Goal: Task Accomplishment & Management: Manage account settings

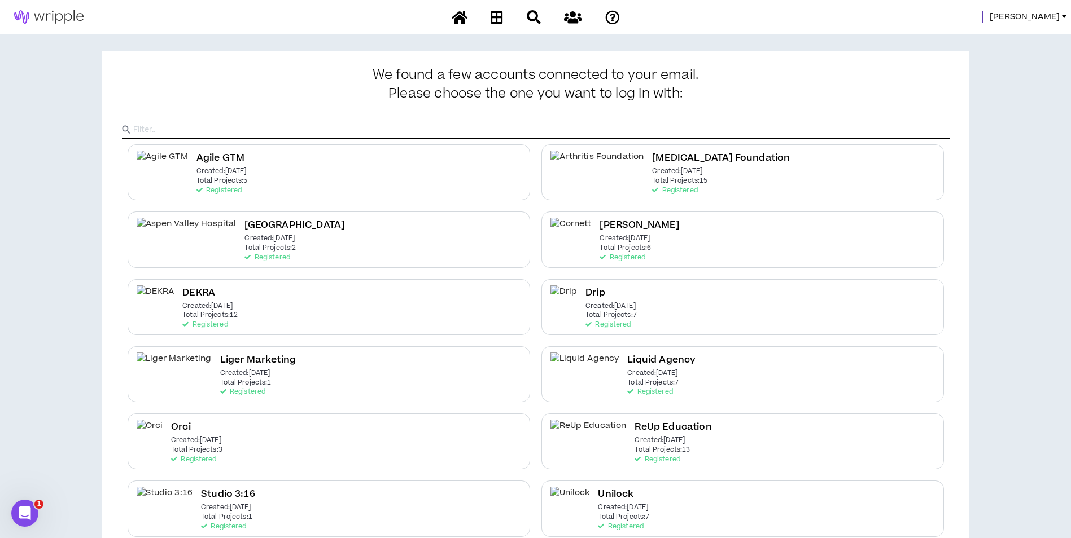
click at [1032, 15] on span "[PERSON_NAME]" at bounding box center [1024, 17] width 70 height 12
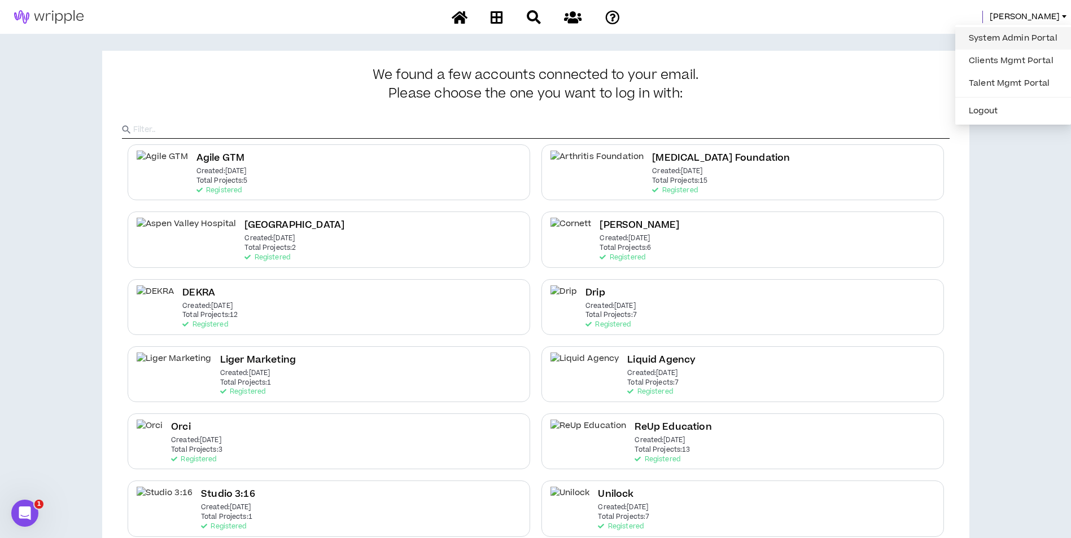
click at [1006, 45] on link "System Admin Portal" at bounding box center [1013, 38] width 102 height 17
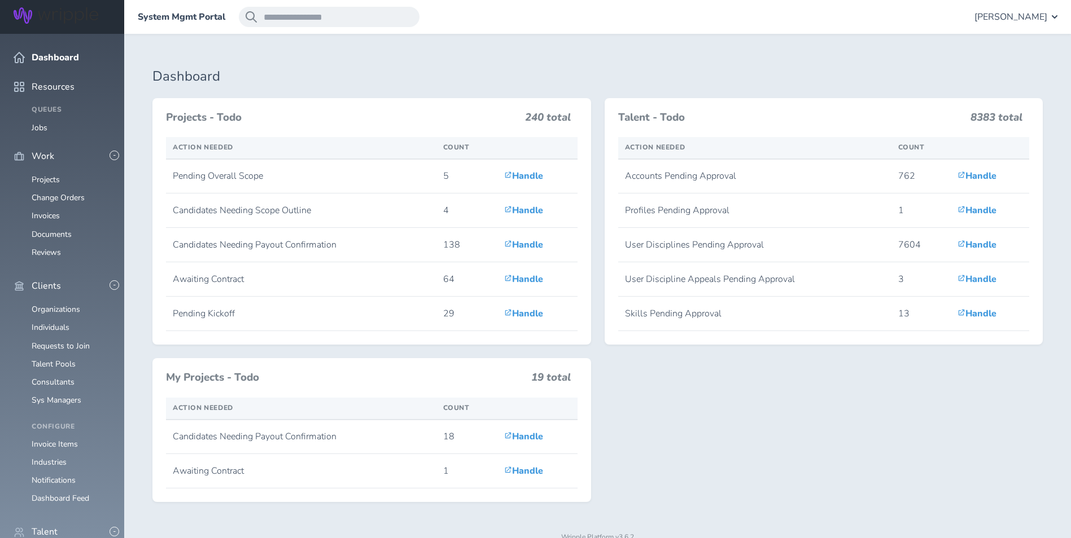
scroll to position [273, 0]
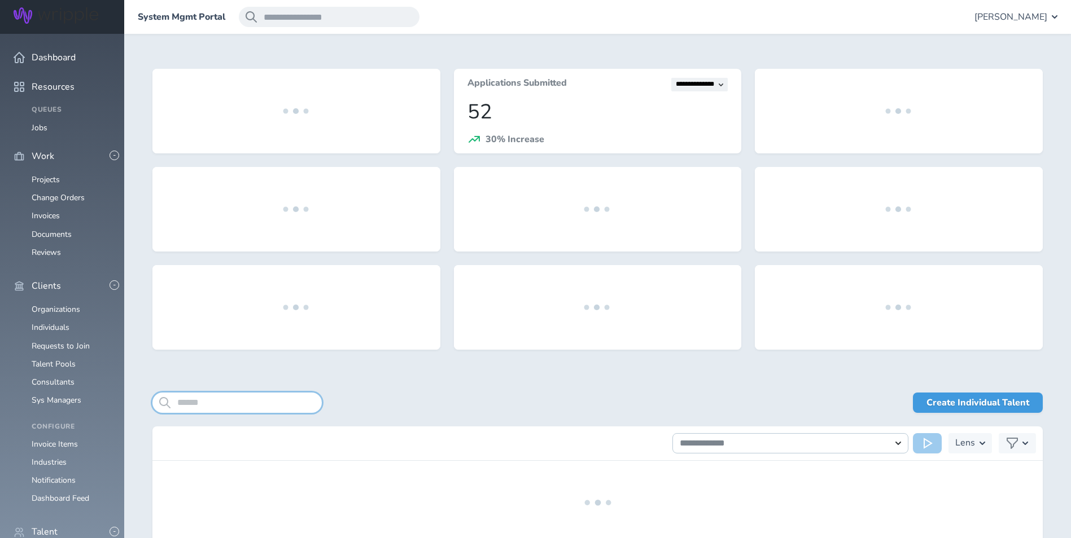
click at [229, 398] on input "search" at bounding box center [236, 403] width 169 height 20
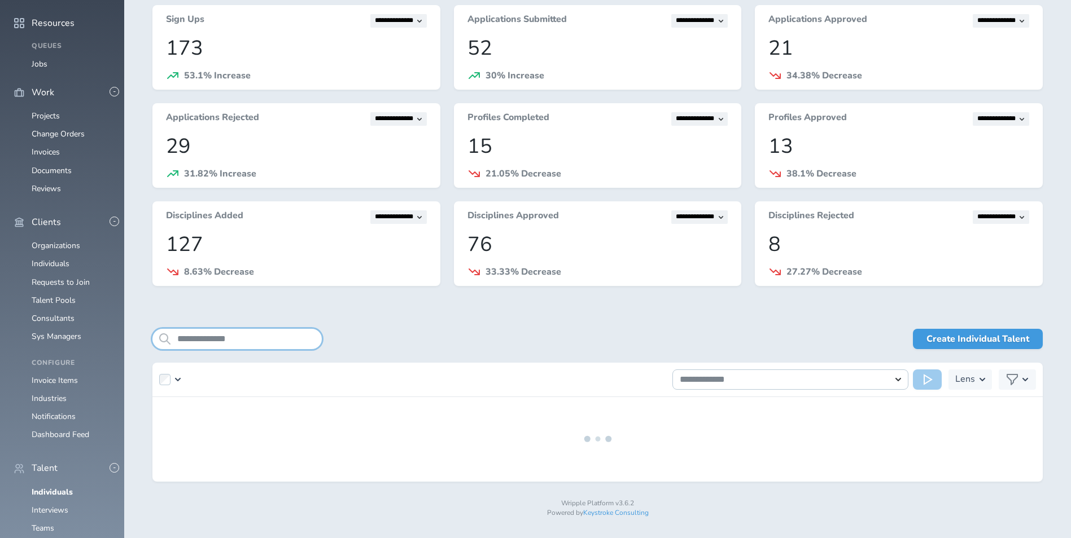
scroll to position [91, 0]
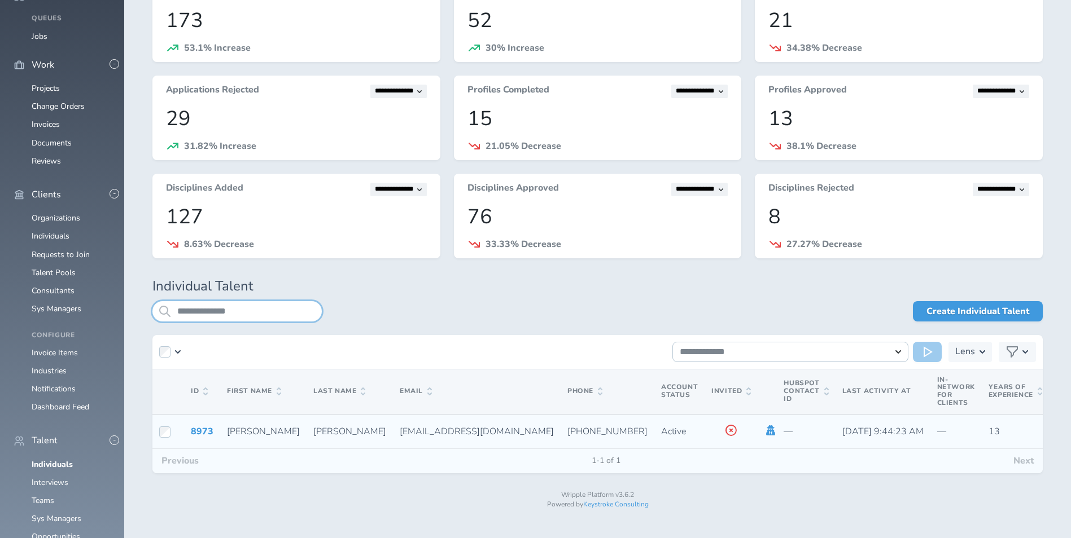
type input "**********"
click at [766, 435] on icon at bounding box center [770, 431] width 9 height 10
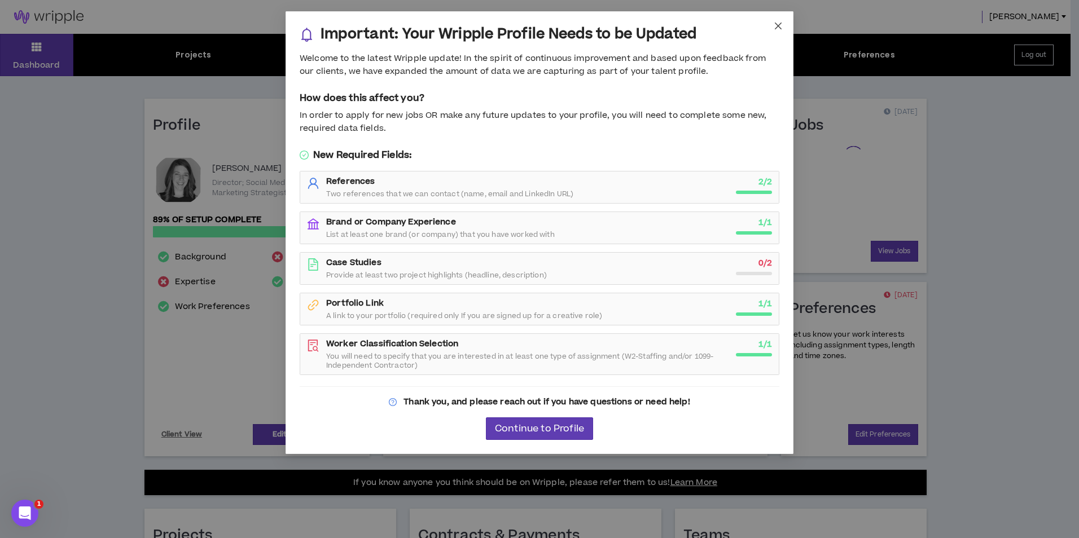
click at [777, 24] on icon "close" at bounding box center [778, 26] width 7 height 7
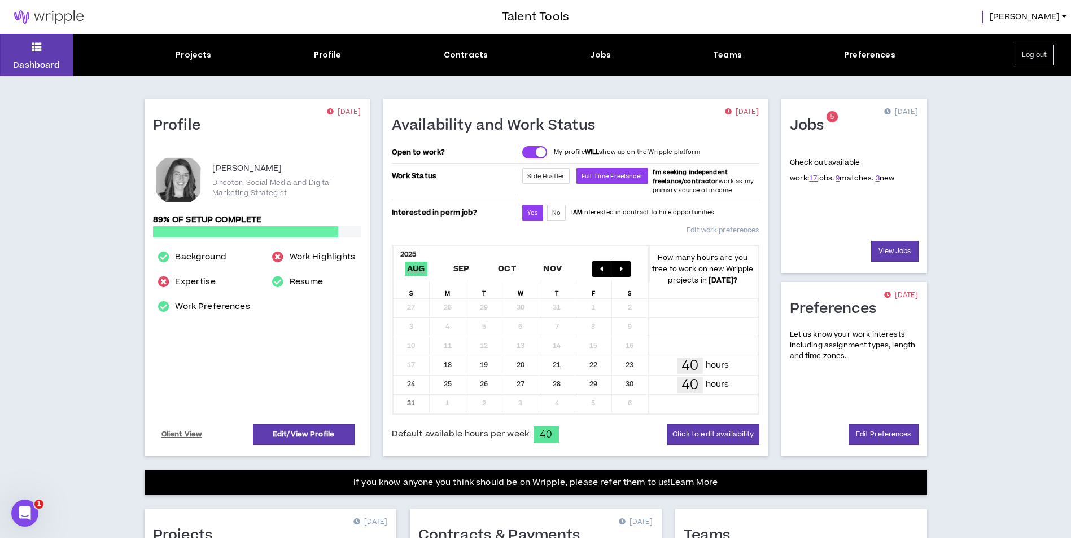
scroll to position [243, 0]
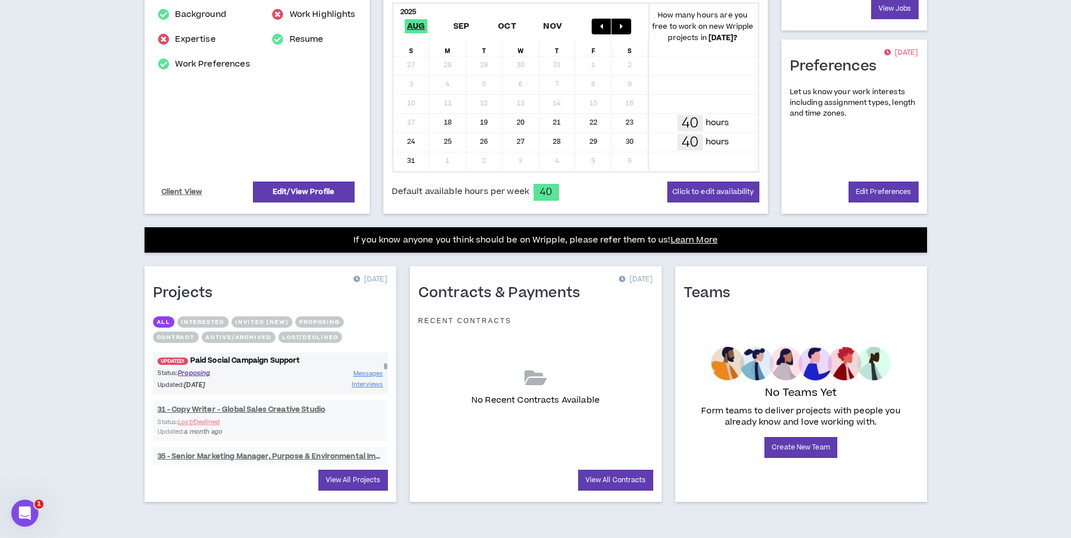
click at [265, 363] on link "UPDATED! Paid Social Campaign Support" at bounding box center [270, 361] width 235 height 11
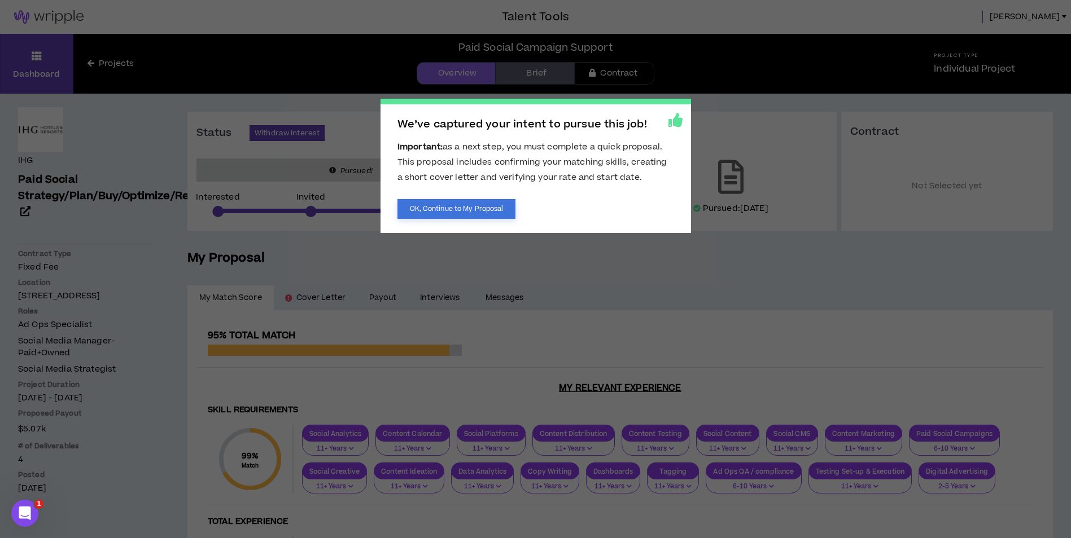
click at [494, 211] on button "OK, Continue to My Proposal" at bounding box center [456, 209] width 119 height 20
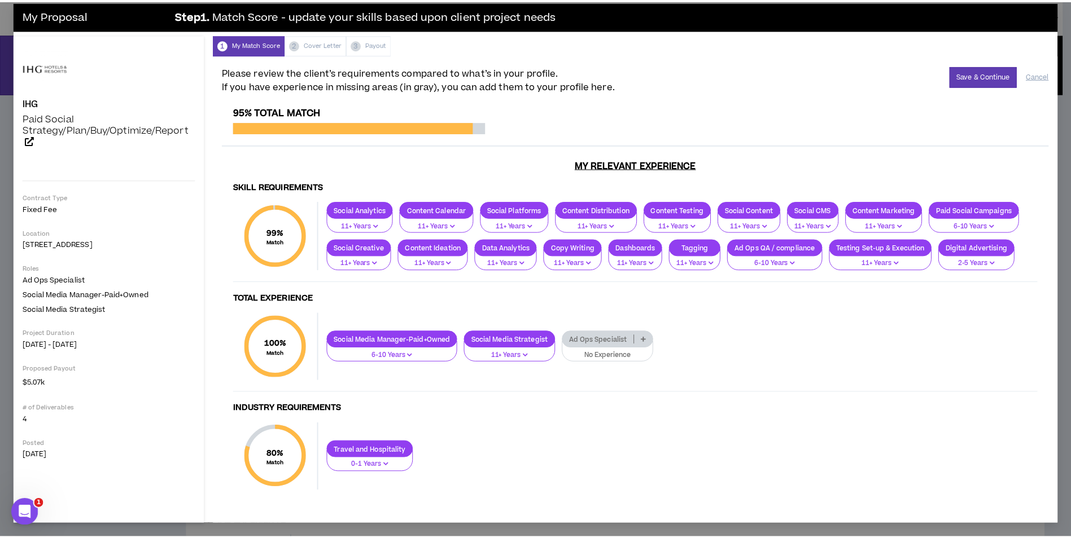
scroll to position [33, 0]
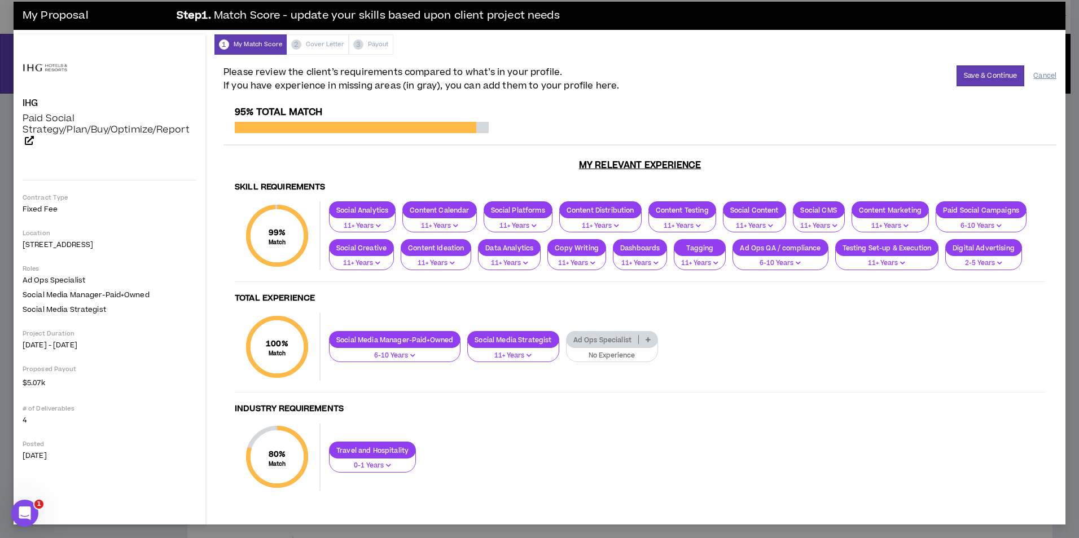
click at [1037, 66] on button "Cancel" at bounding box center [1044, 76] width 23 height 20
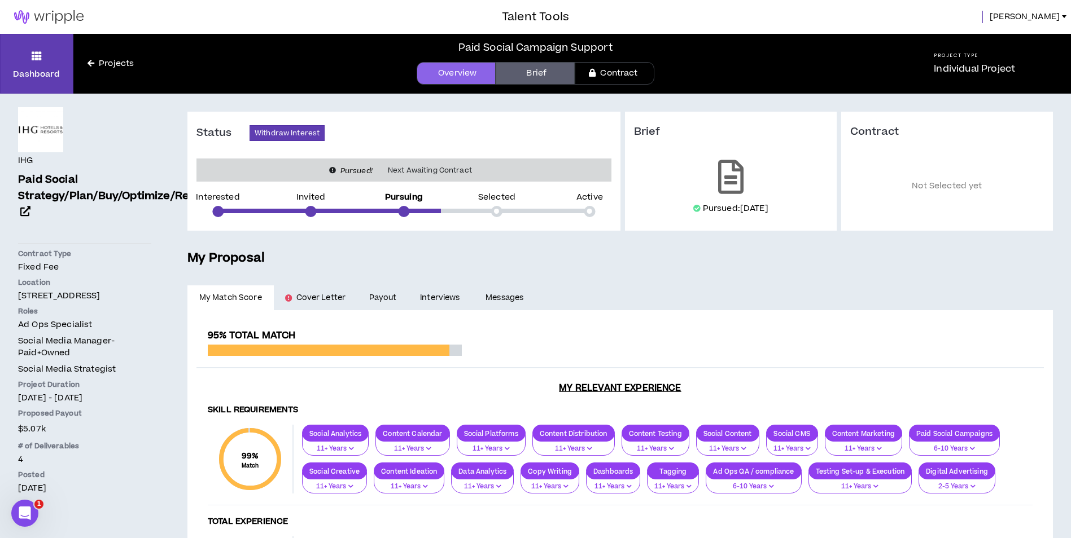
click at [52, 8] on link at bounding box center [49, 17] width 98 height 34
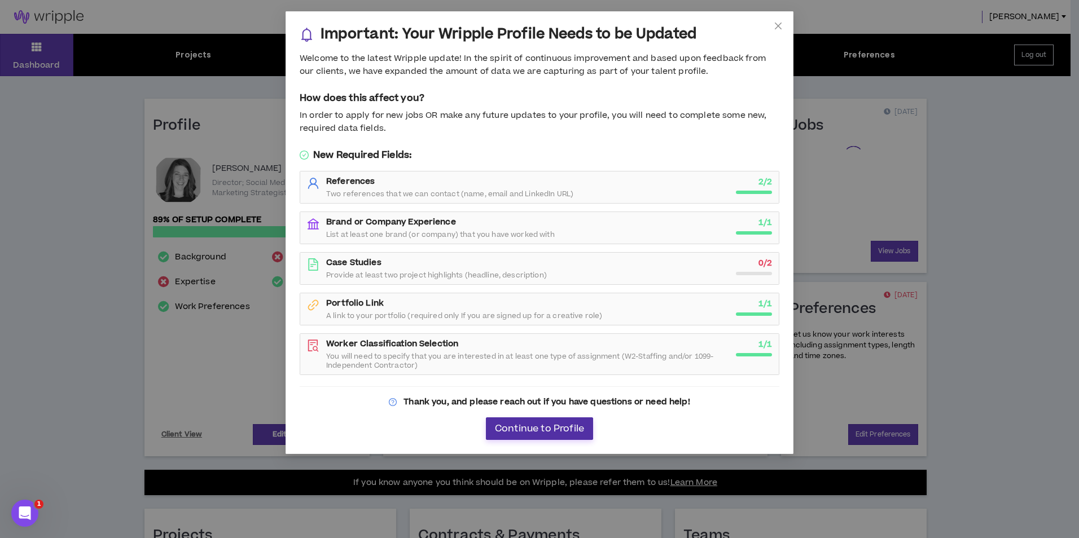
click at [545, 428] on span "Continue to Profile" at bounding box center [539, 429] width 89 height 11
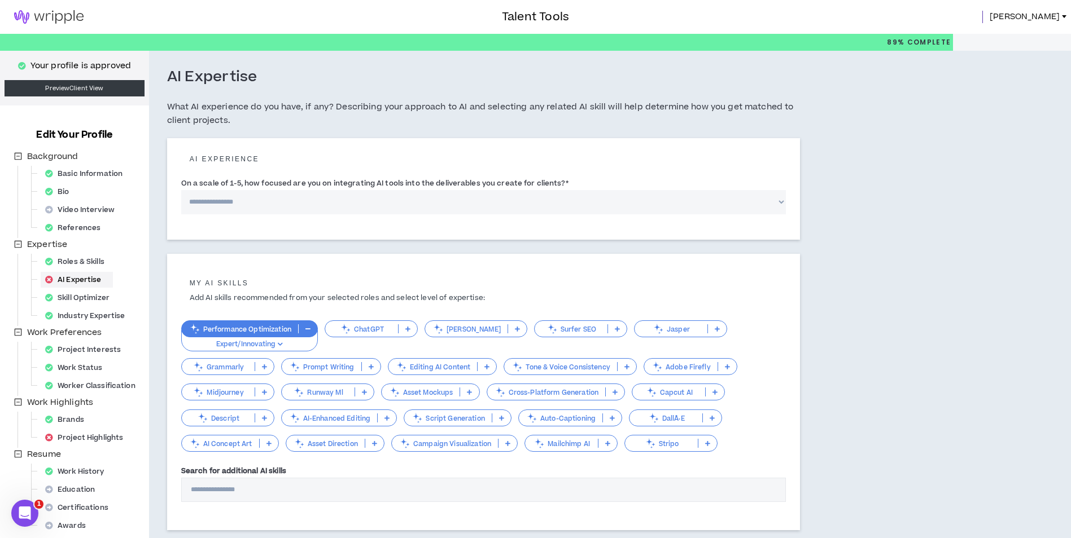
click at [1024, 14] on span "Samantha" at bounding box center [1024, 17] width 70 height 12
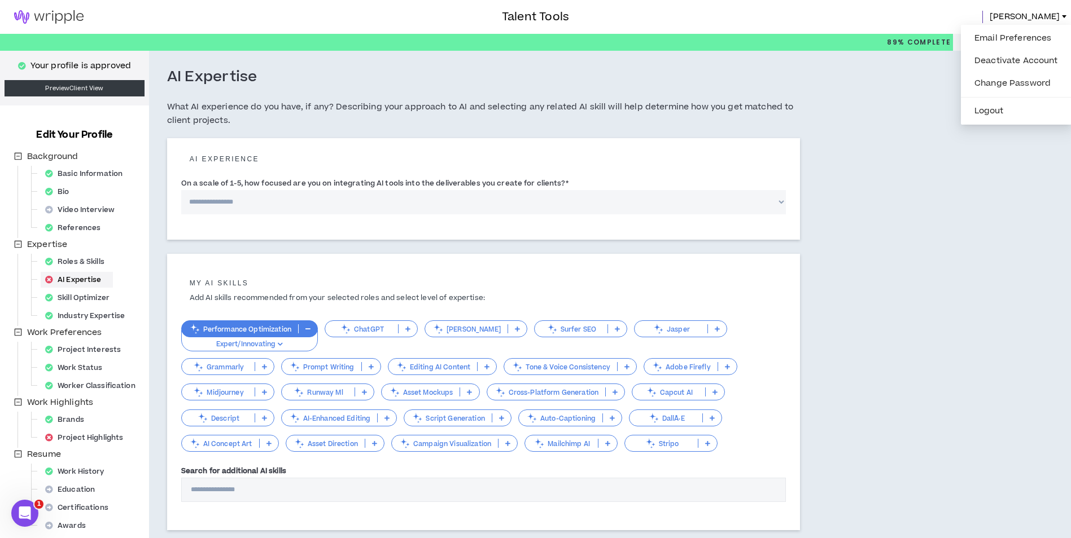
click at [59, 28] on link at bounding box center [49, 17] width 98 height 34
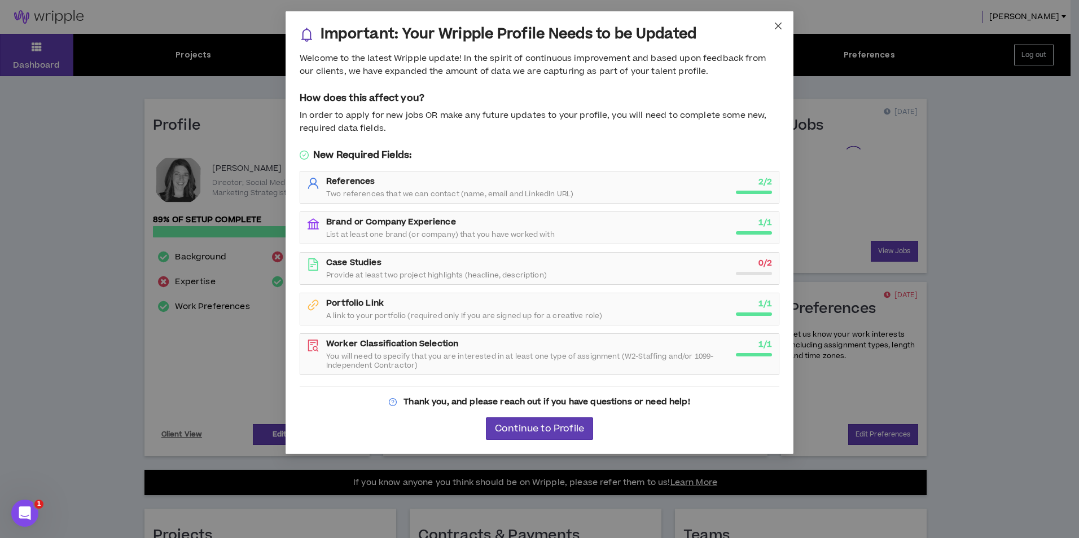
click at [776, 22] on icon "close" at bounding box center [778, 25] width 9 height 9
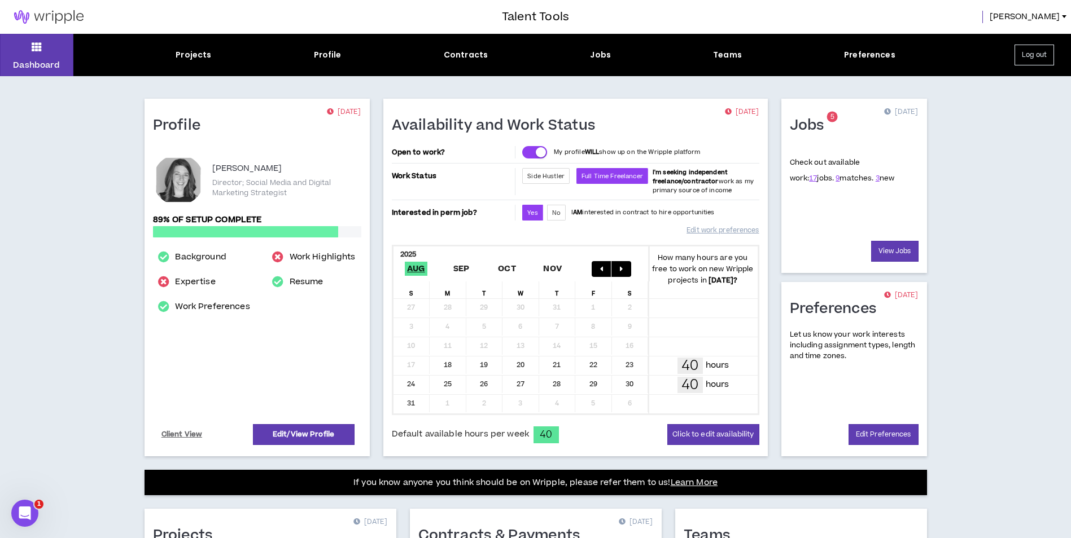
scroll to position [243, 0]
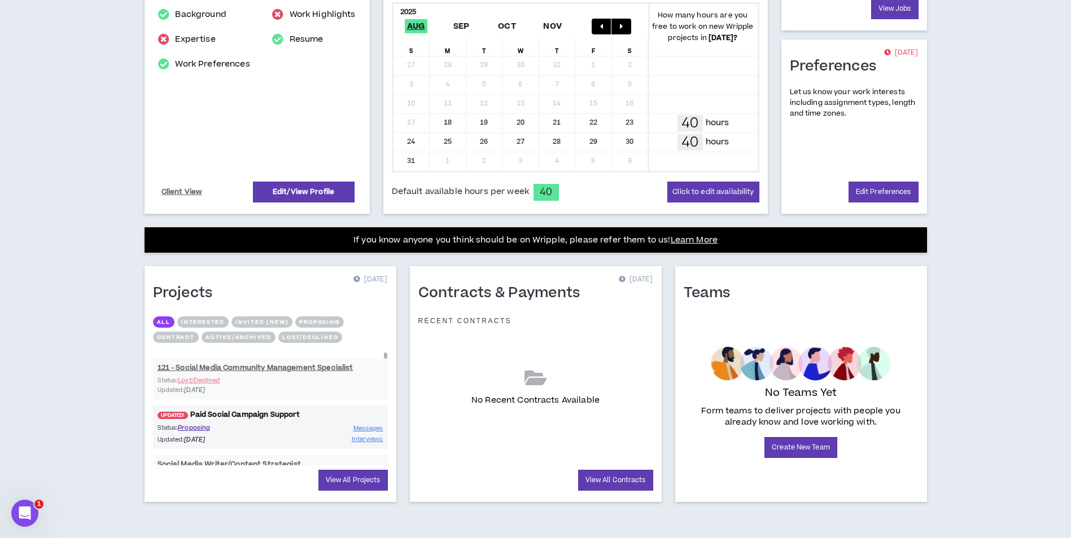
click at [242, 414] on link "UPDATED! Paid Social Campaign Support" at bounding box center [270, 415] width 235 height 11
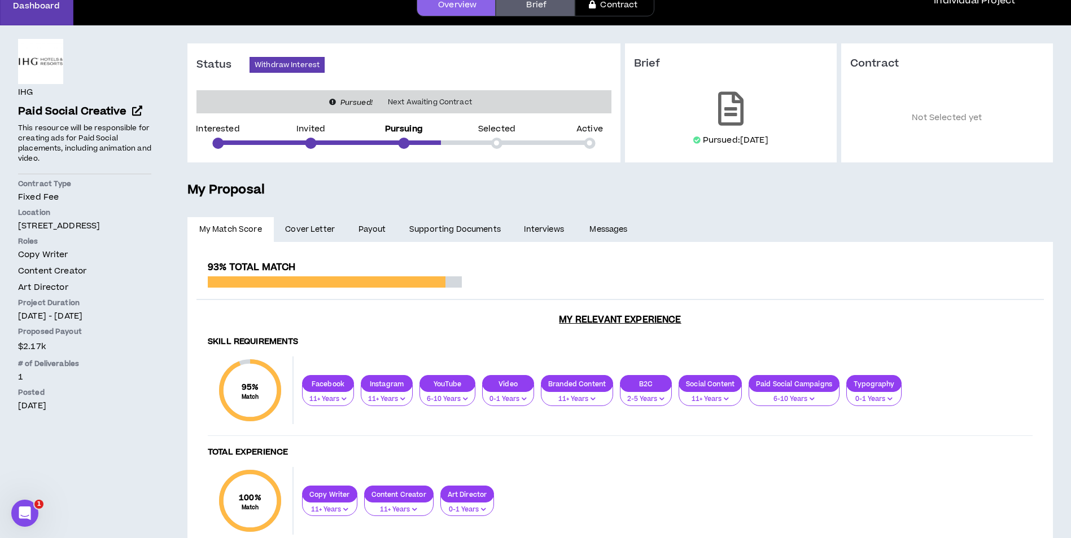
scroll to position [236, 0]
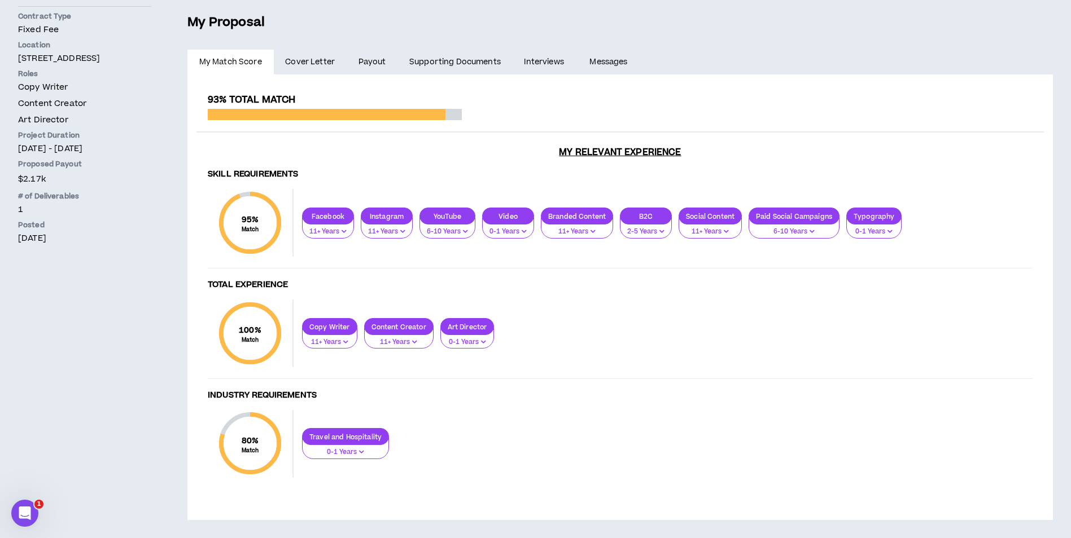
click at [39, 182] on span "$2.17k" at bounding box center [32, 179] width 28 height 15
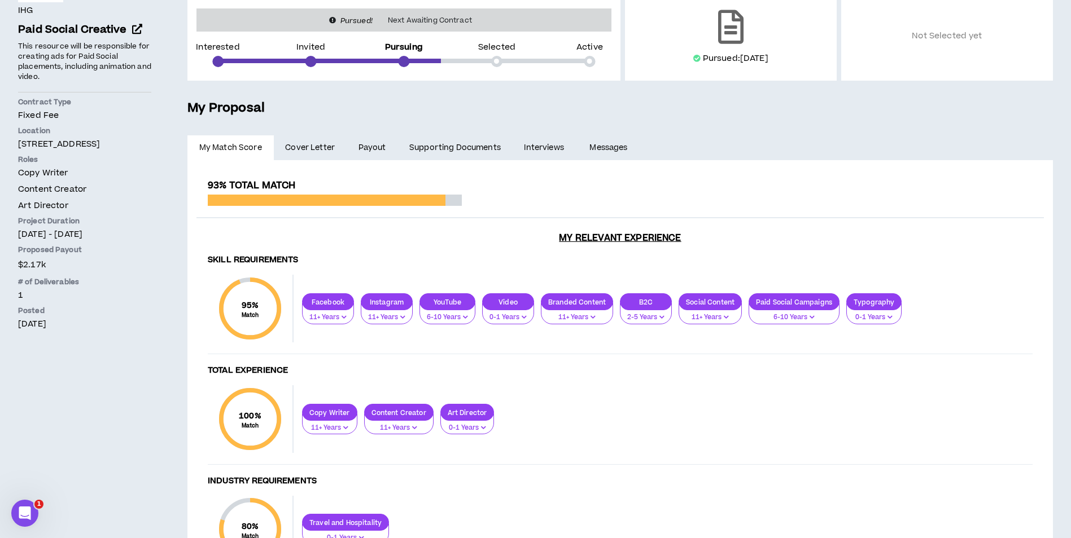
click at [370, 149] on link "Payout" at bounding box center [372, 147] width 51 height 25
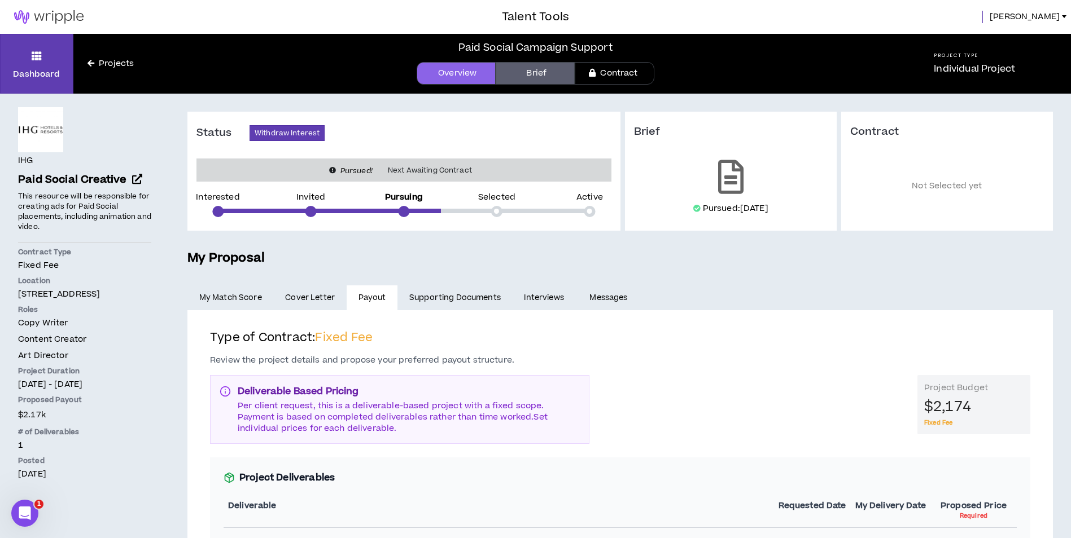
click at [49, 20] on img at bounding box center [49, 17] width 98 height 14
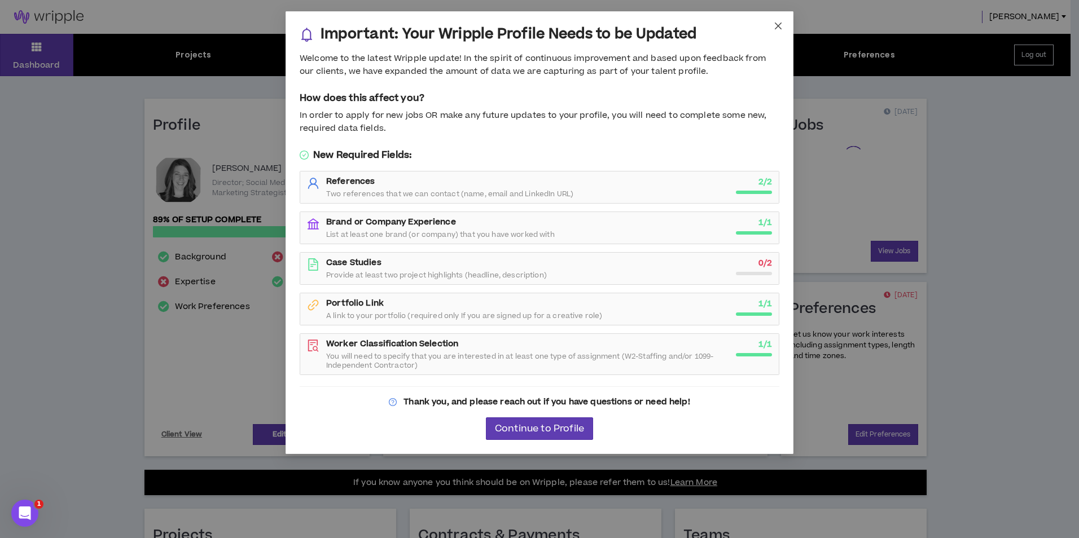
click at [777, 24] on icon "close" at bounding box center [778, 26] width 7 height 7
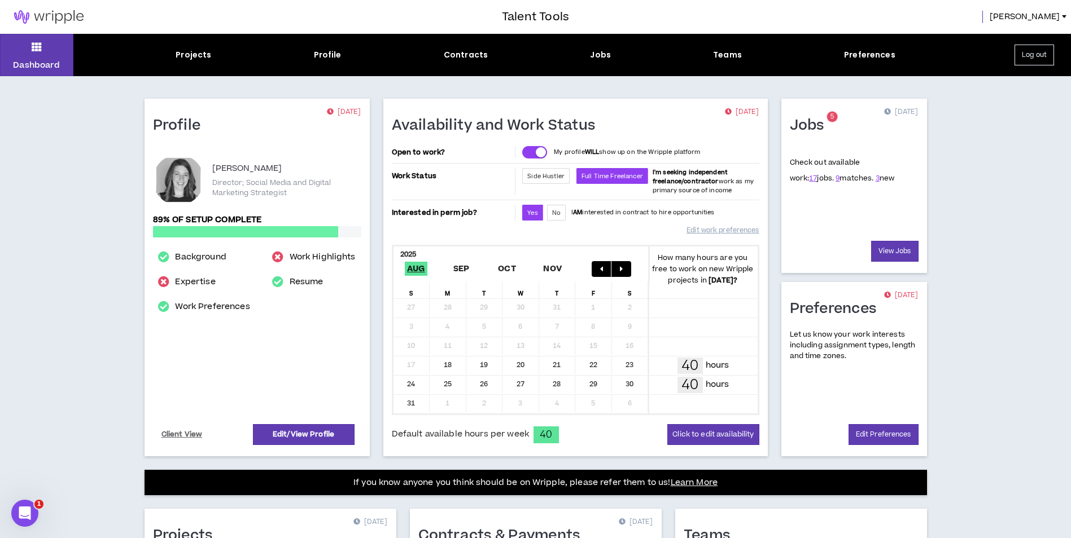
scroll to position [243, 0]
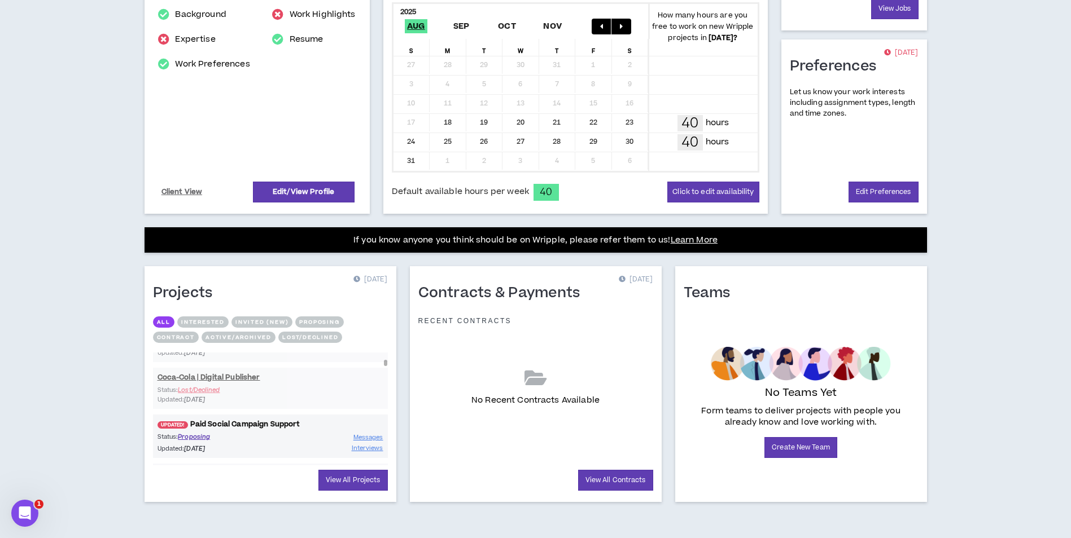
click at [221, 422] on link "UPDATED! Paid Social Campaign Support" at bounding box center [270, 424] width 235 height 11
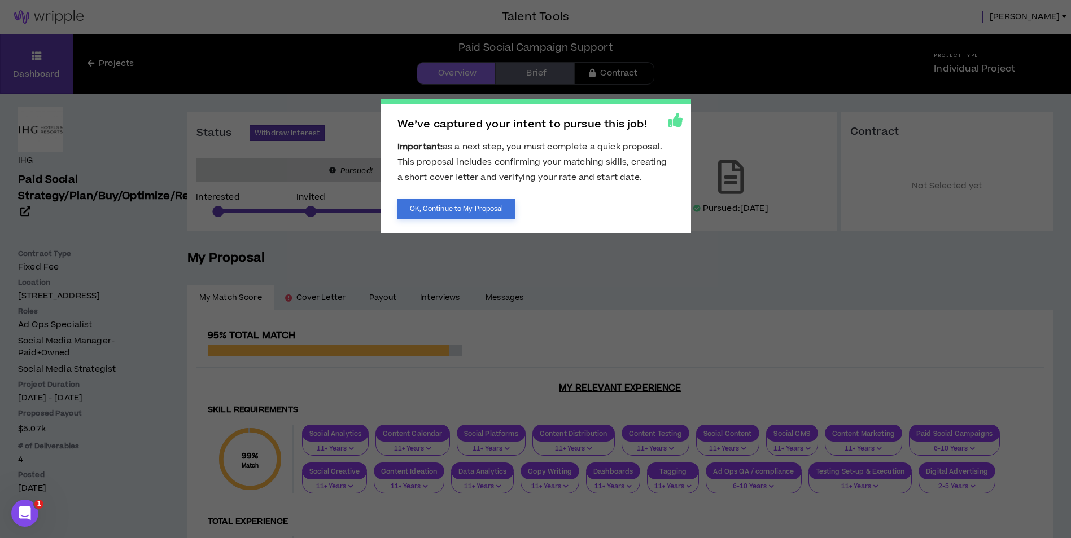
click at [485, 211] on button "OK, Continue to My Proposal" at bounding box center [456, 209] width 119 height 20
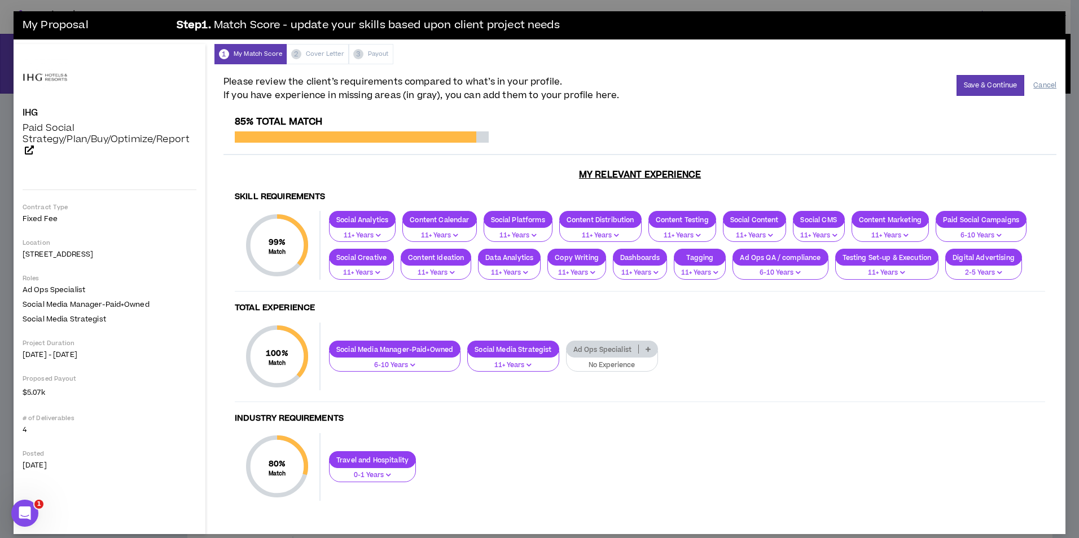
click at [1038, 85] on button "Cancel" at bounding box center [1044, 86] width 23 height 20
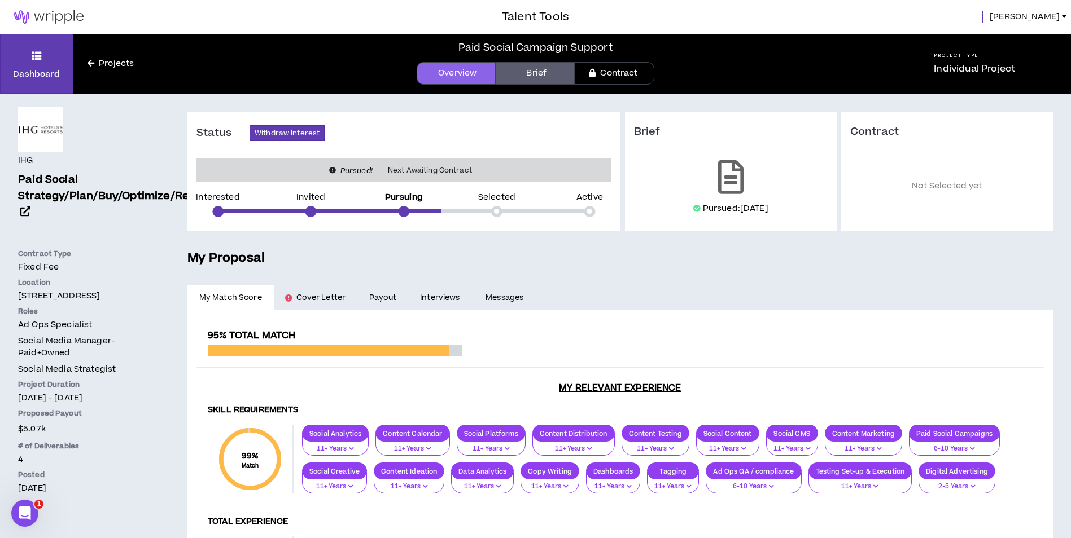
click at [1037, 18] on span "Samantha" at bounding box center [1024, 17] width 70 height 12
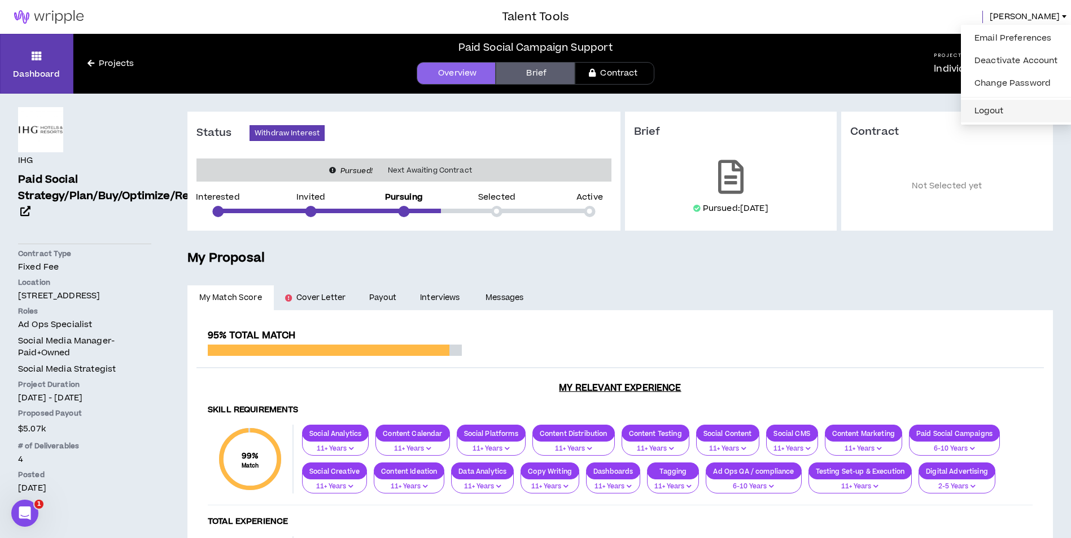
click at [997, 109] on button "Logout" at bounding box center [1015, 111] width 97 height 17
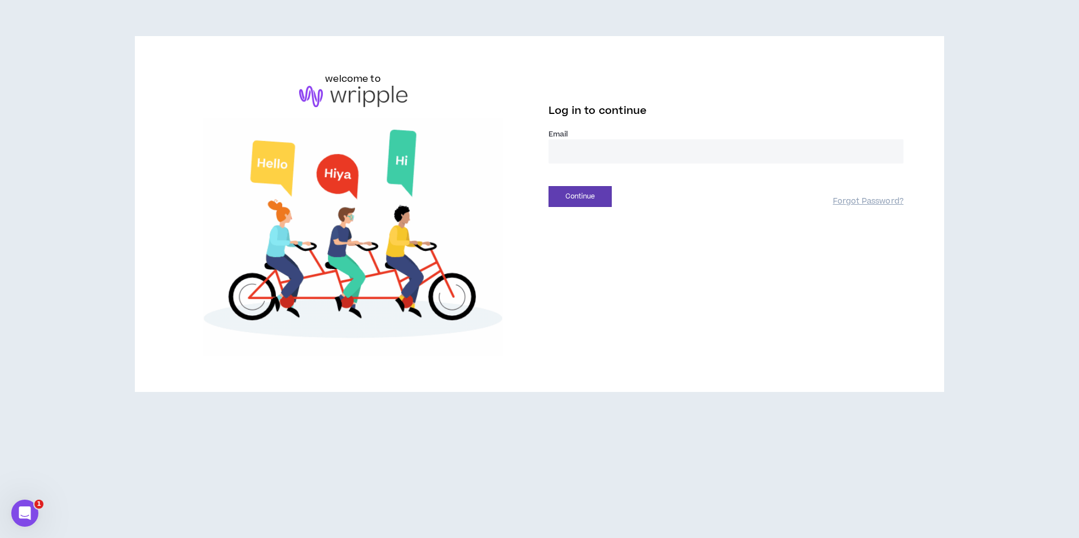
click at [592, 151] on input "email" at bounding box center [726, 151] width 355 height 24
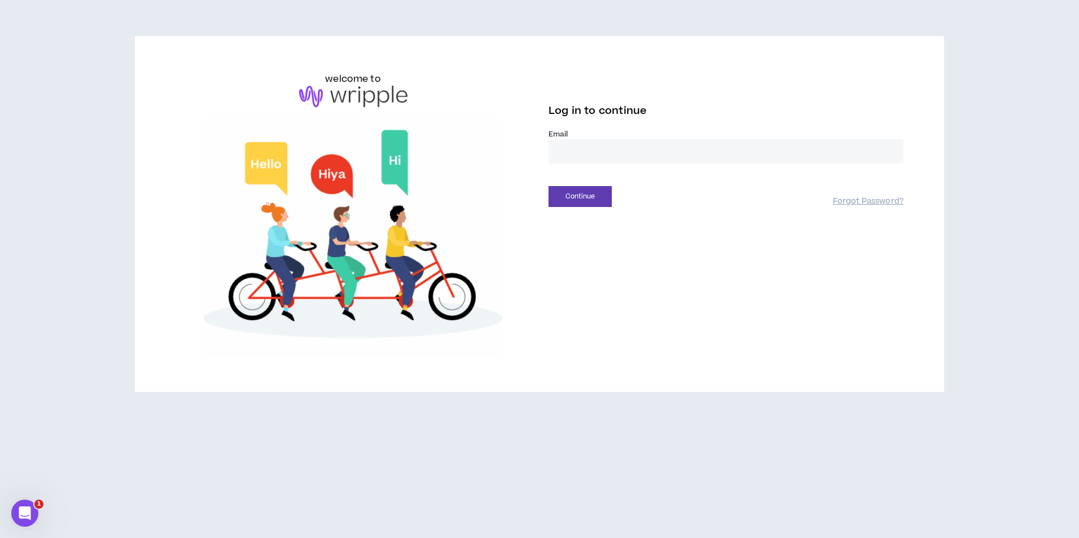
type input "**********"
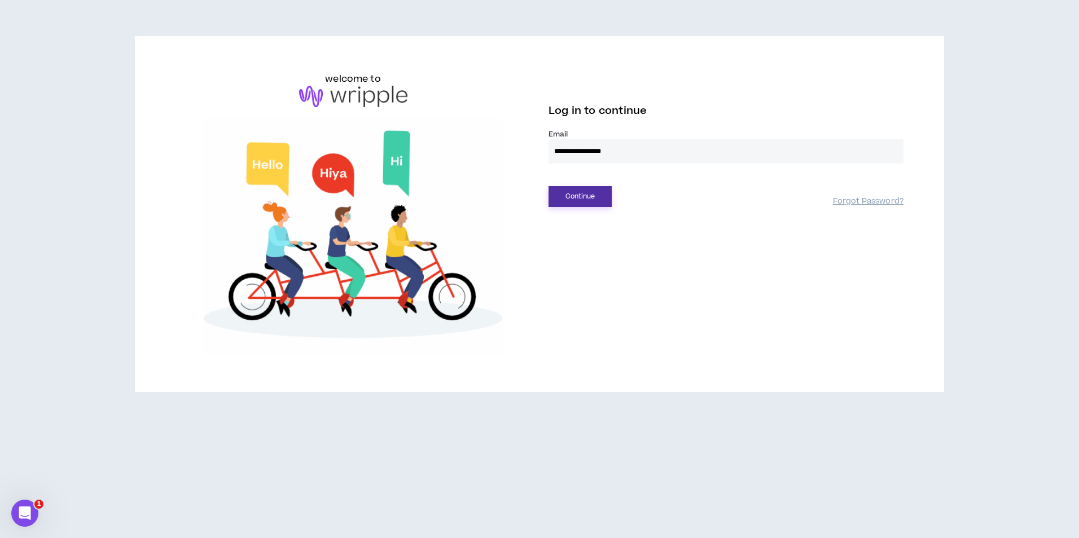
click at [577, 200] on button "Continue" at bounding box center [580, 196] width 63 height 21
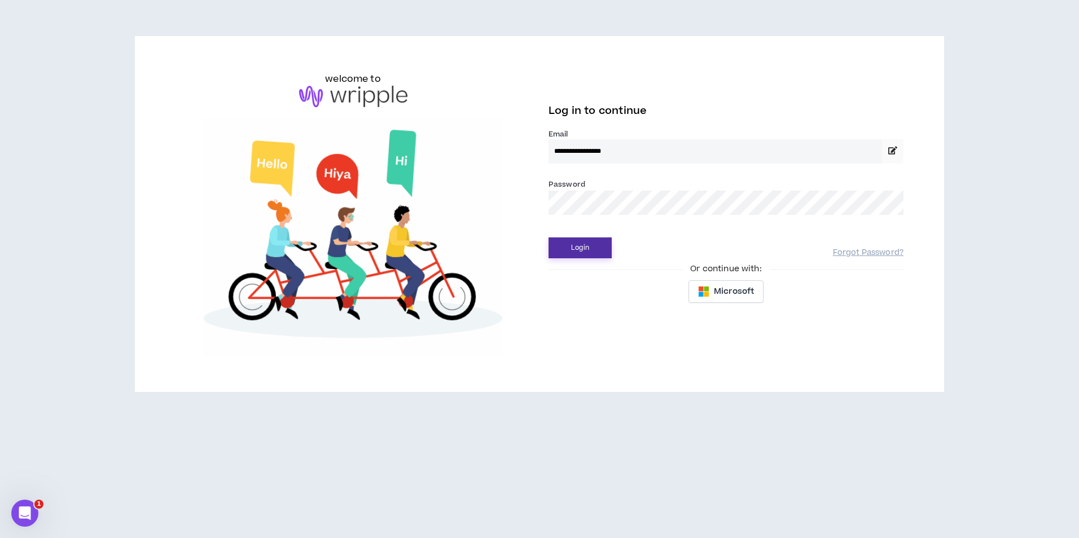
click at [581, 249] on button "Login" at bounding box center [580, 248] width 63 height 21
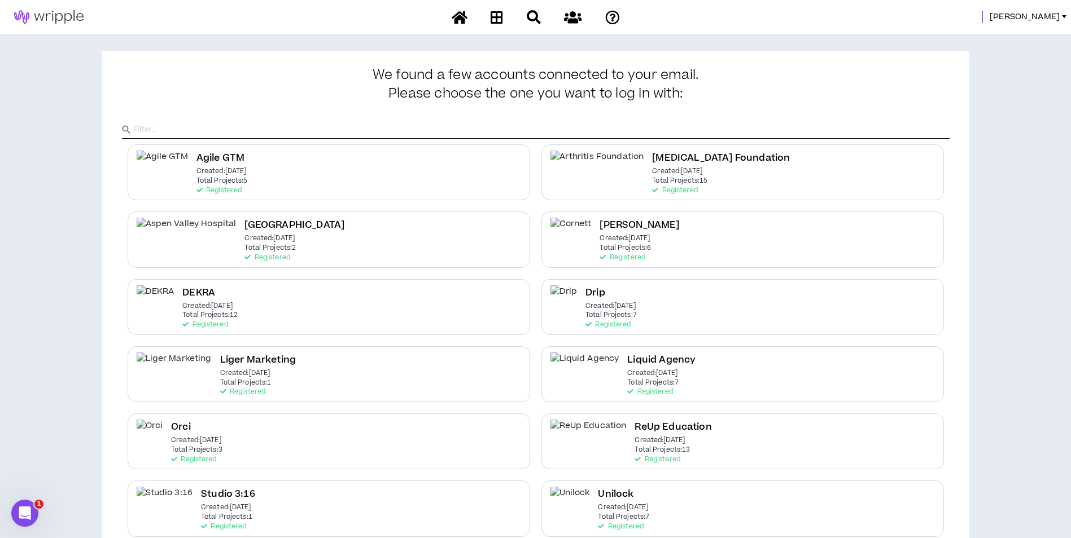
click at [983, 19] on div at bounding box center [982, 17] width 1 height 12
click at [1034, 17] on span "Mason" at bounding box center [1024, 17] width 70 height 12
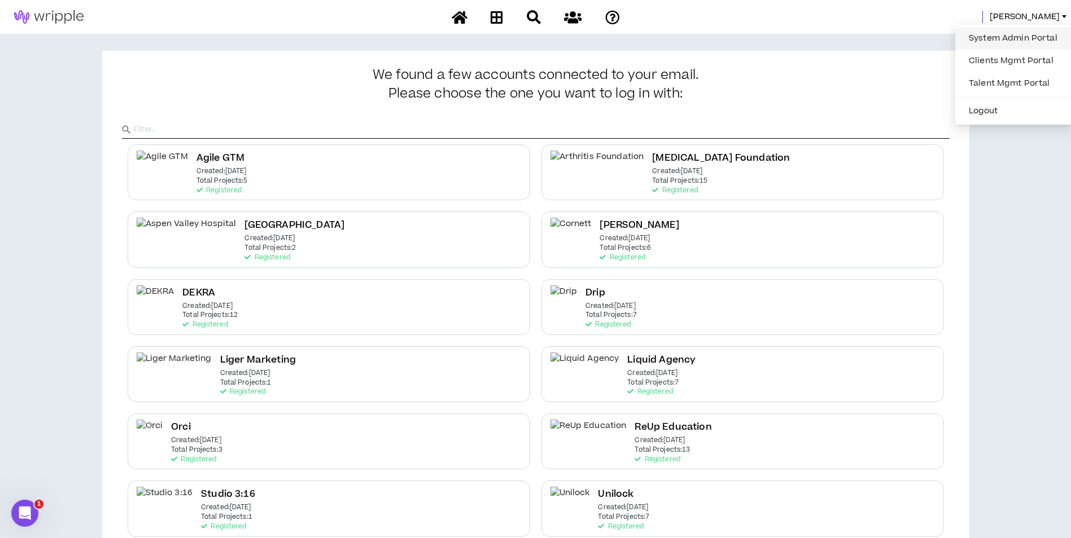
click at [1014, 30] on link "System Admin Portal" at bounding box center [1013, 38] width 102 height 17
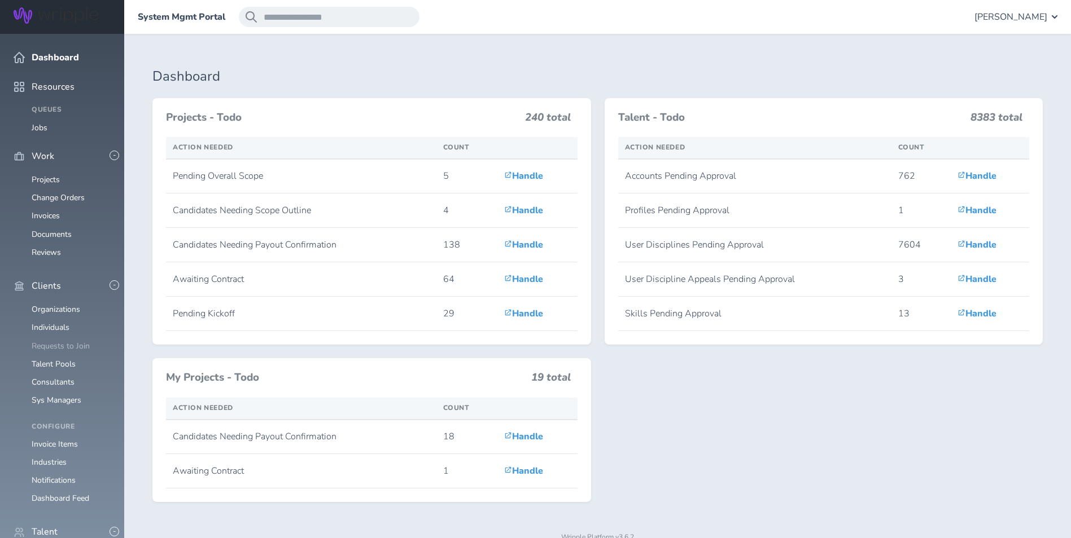
scroll to position [218, 0]
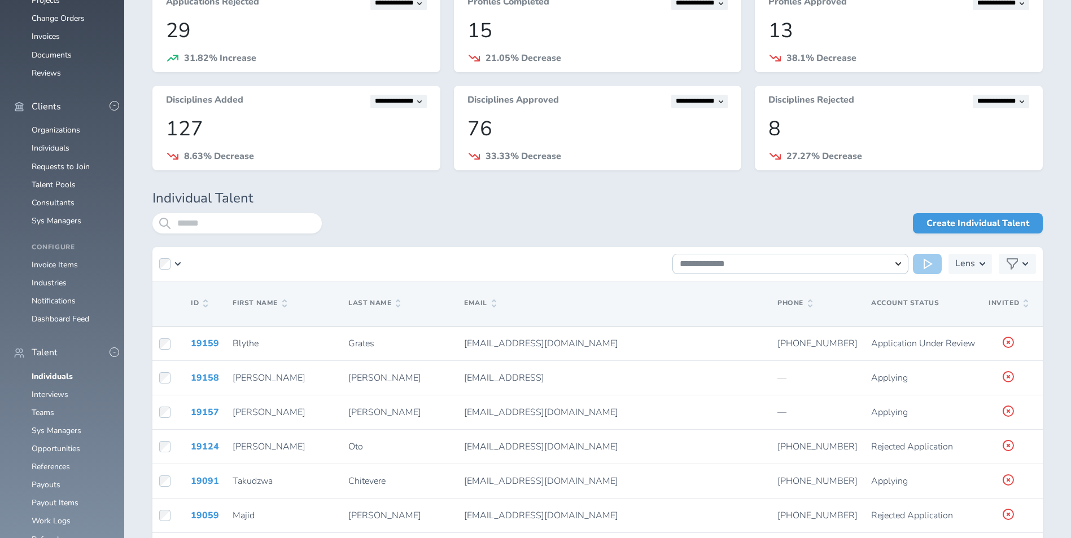
scroll to position [208, 0]
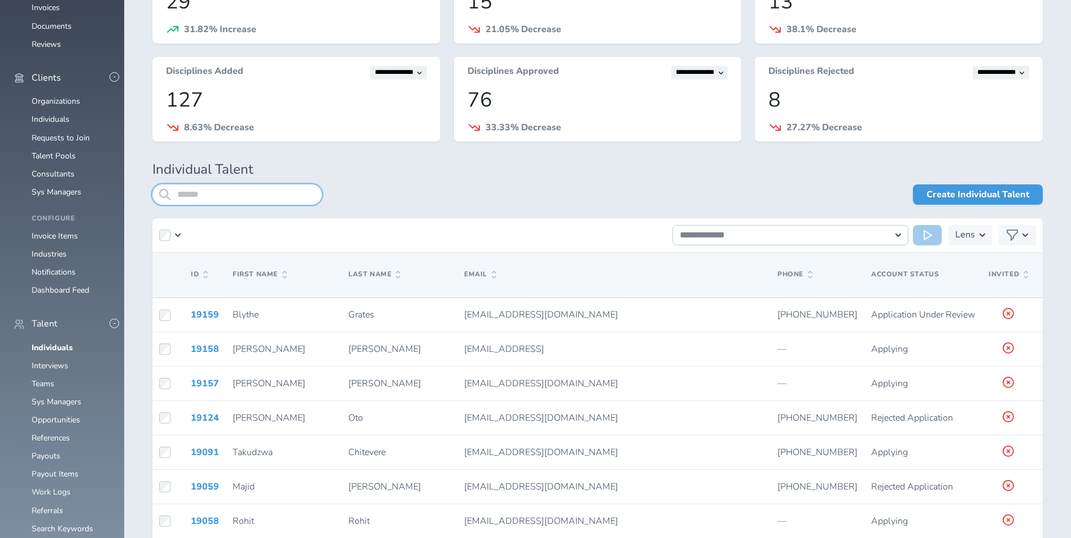
click at [259, 192] on input "search" at bounding box center [236, 195] width 169 height 20
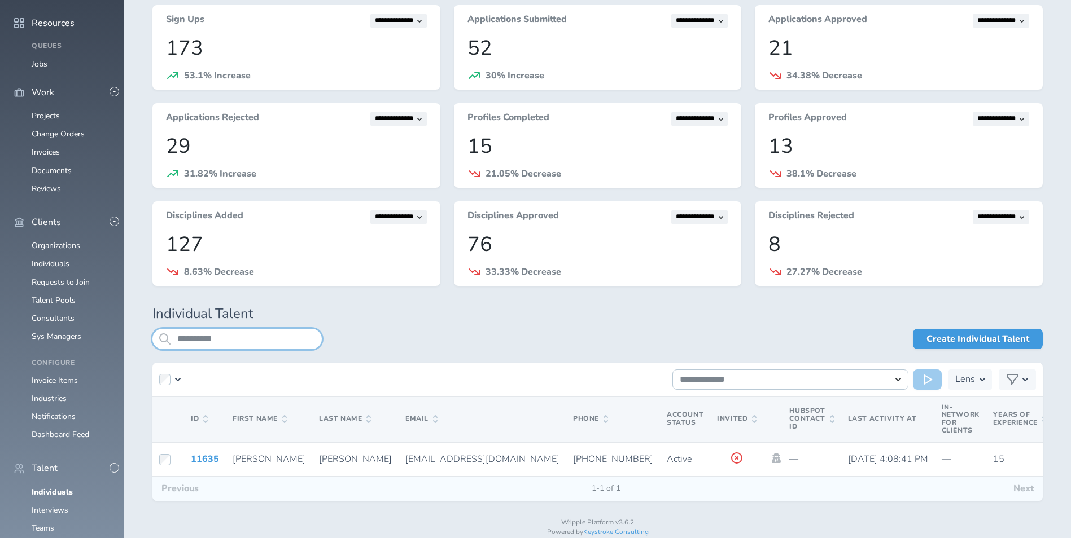
scroll to position [91, 0]
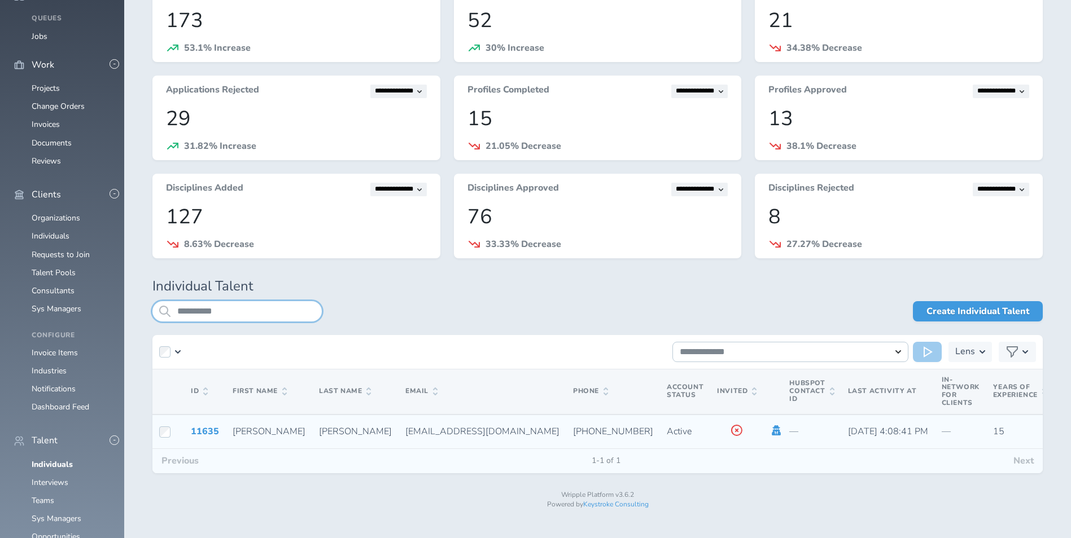
type input "**********"
click at [770, 429] on icon at bounding box center [776, 431] width 12 height 10
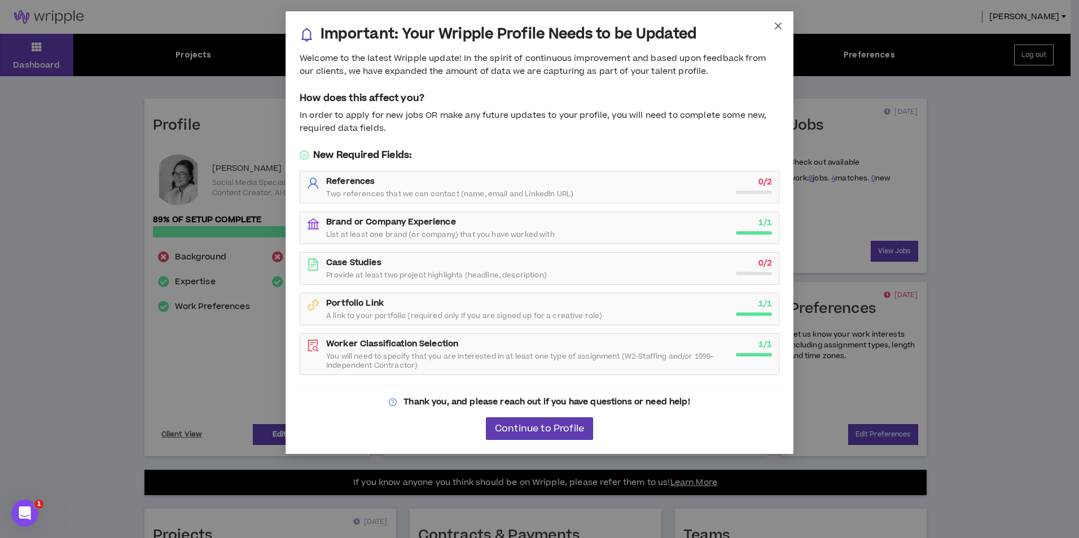
click at [781, 21] on icon "close" at bounding box center [778, 25] width 9 height 9
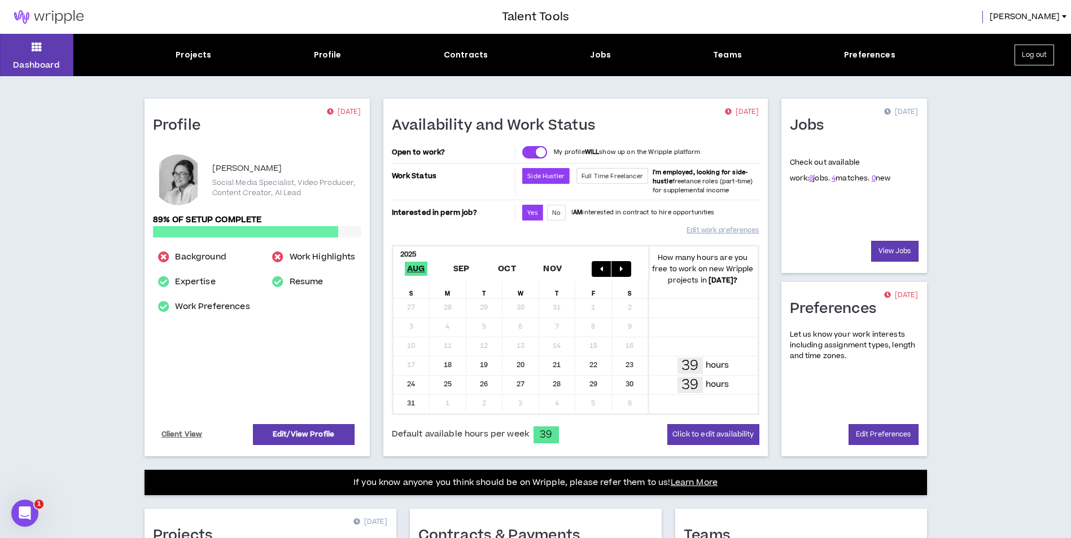
scroll to position [243, 0]
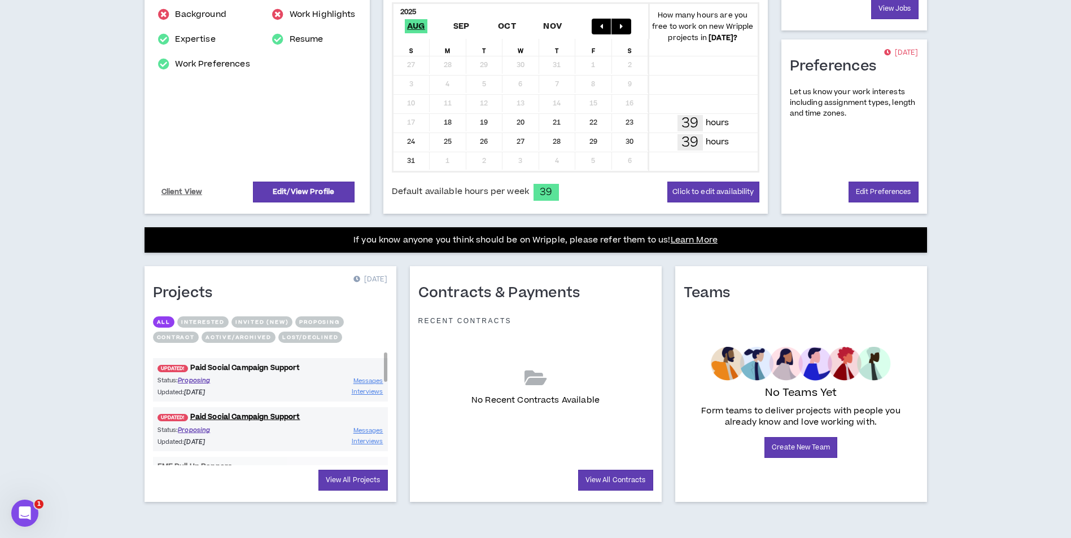
click at [249, 369] on link "UPDATED! Paid Social Campaign Support" at bounding box center [270, 368] width 235 height 11
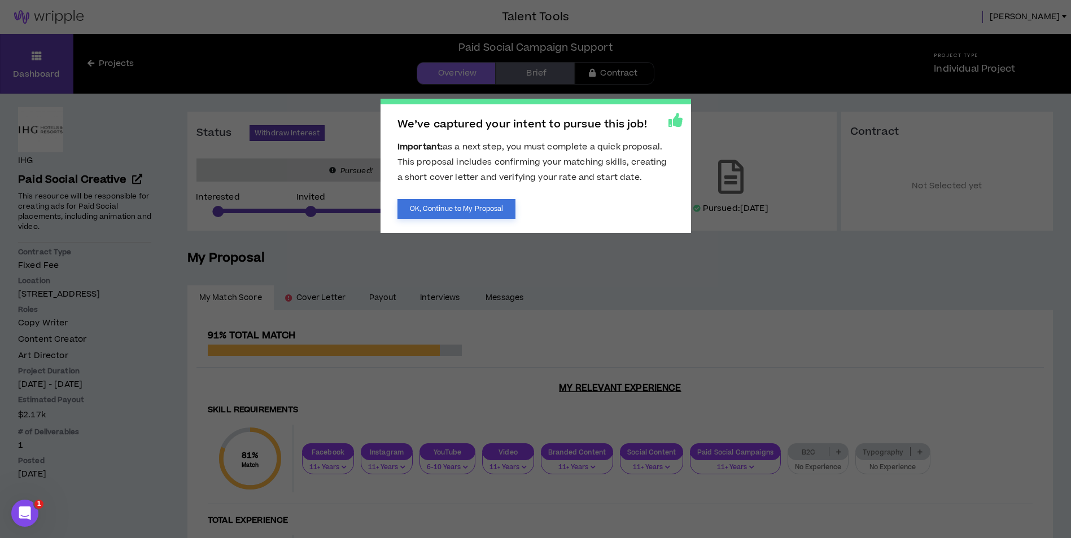
click at [470, 216] on button "OK, Continue to My Proposal" at bounding box center [456, 209] width 119 height 20
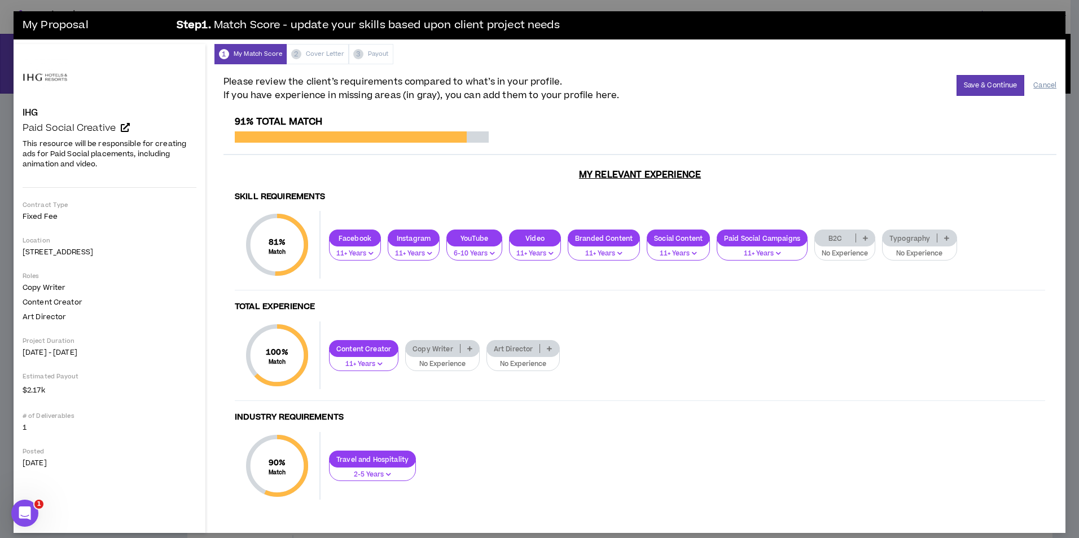
click at [1042, 84] on button "Cancel" at bounding box center [1044, 86] width 23 height 20
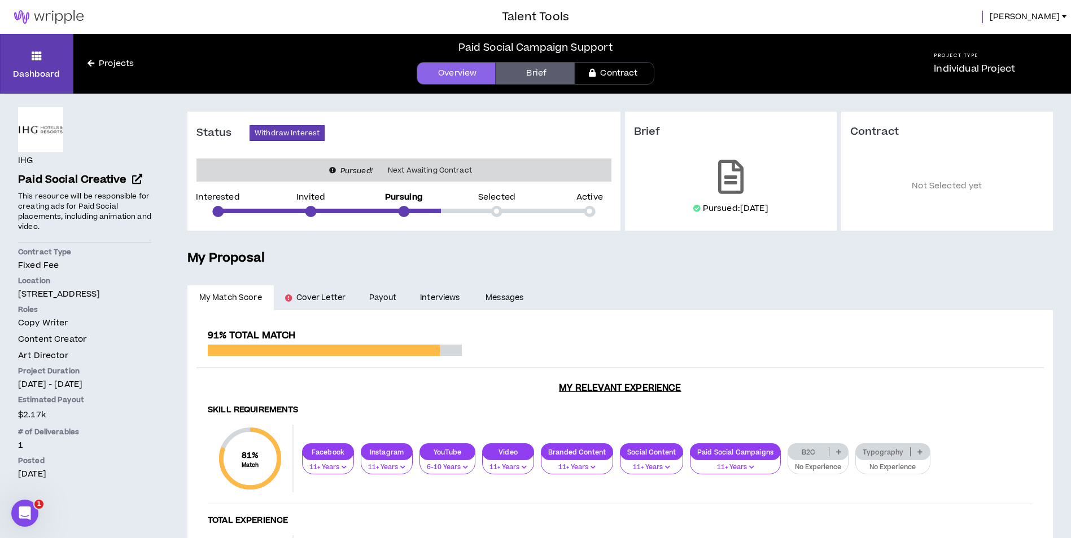
click at [56, 14] on img at bounding box center [49, 17] width 98 height 14
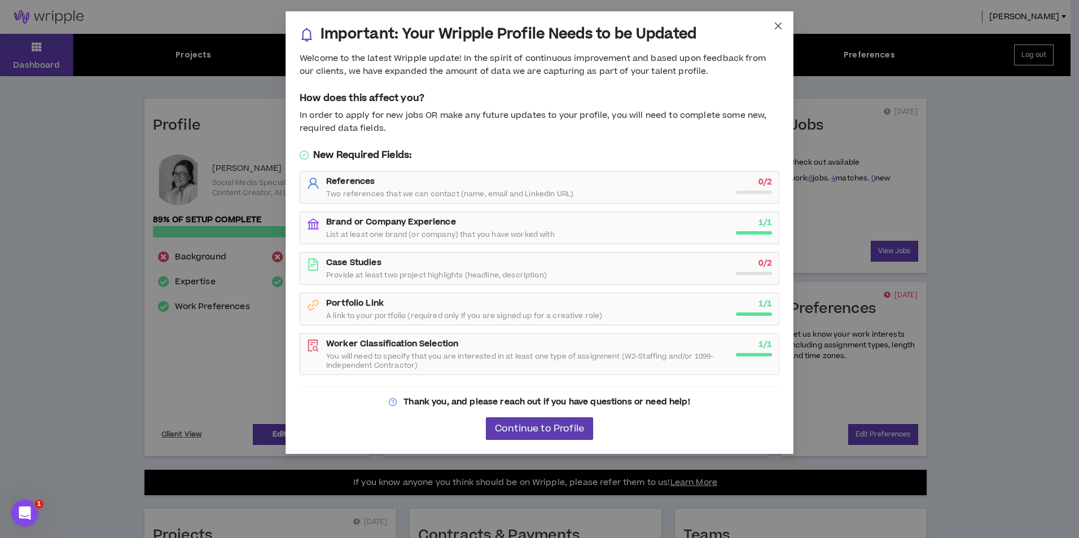
click at [775, 29] on icon "close" at bounding box center [778, 26] width 7 height 7
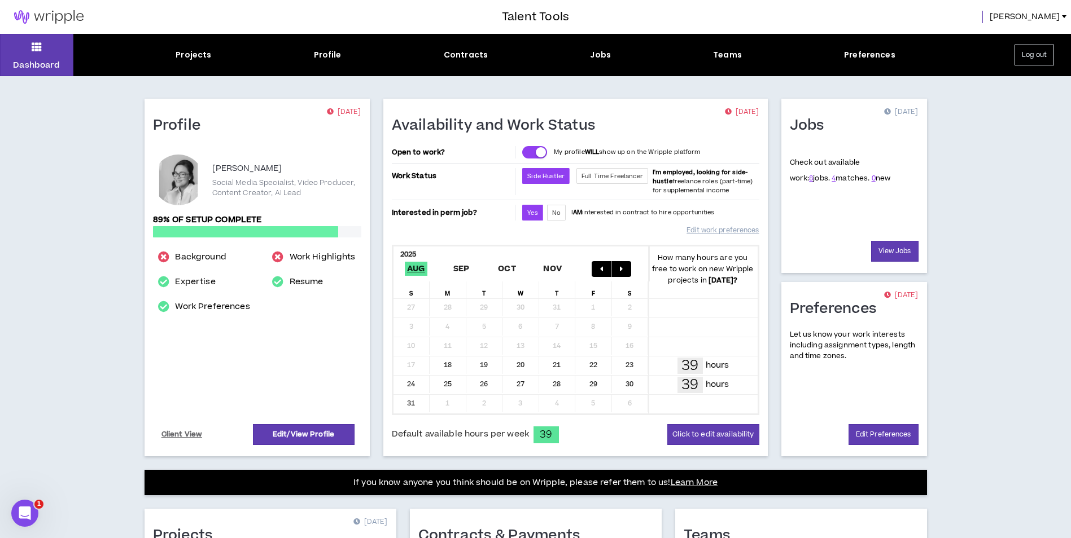
click at [1050, 17] on span "[PERSON_NAME]" at bounding box center [1024, 17] width 70 height 12
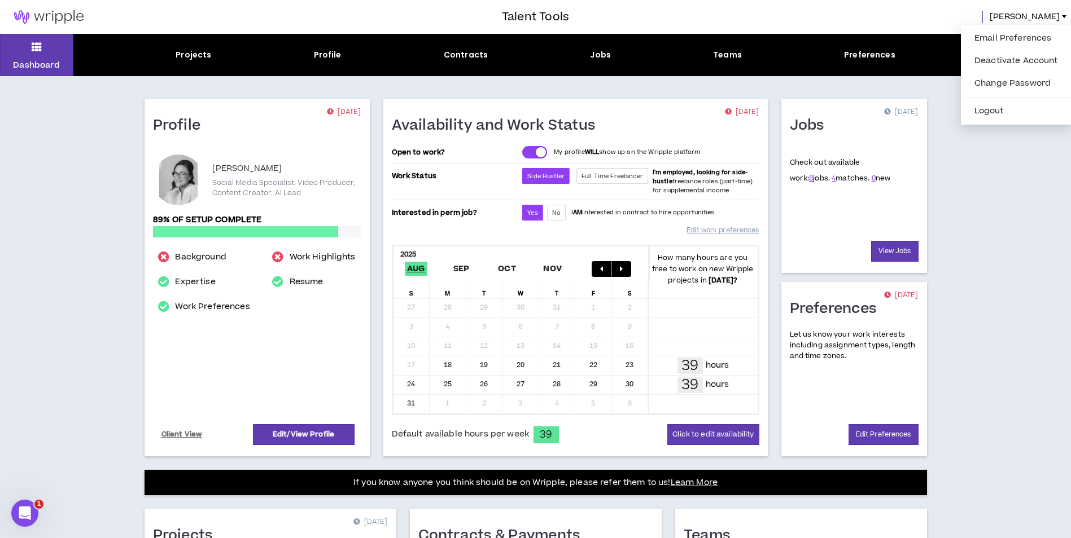
scroll to position [243, 0]
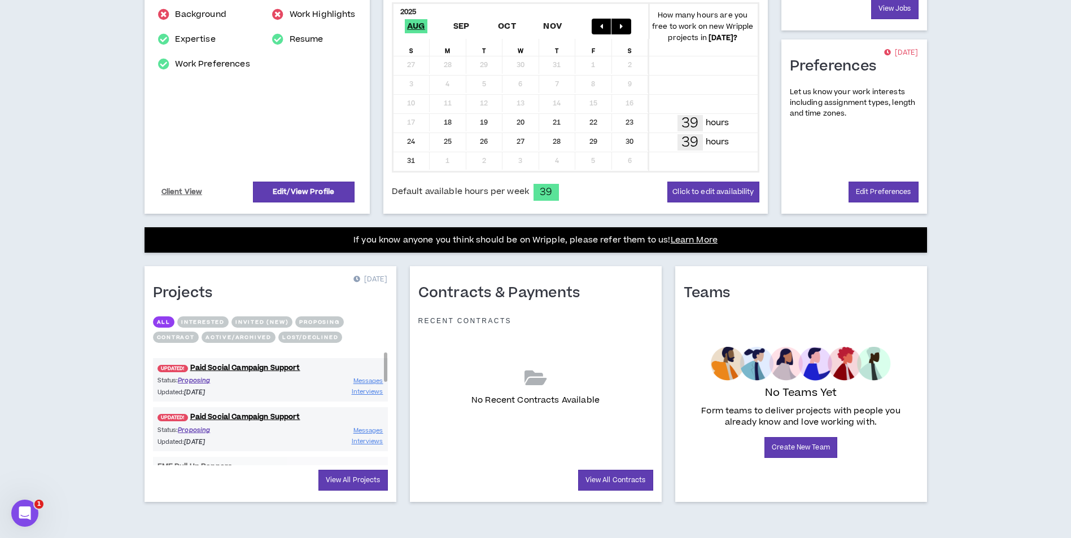
click at [276, 411] on div "UPDATED! Paid Social Campaign Support Status: Proposing Updated: [DATE] Message…" at bounding box center [270, 428] width 235 height 43
click at [274, 415] on link "UPDATED! Paid Social Campaign Support" at bounding box center [270, 417] width 235 height 11
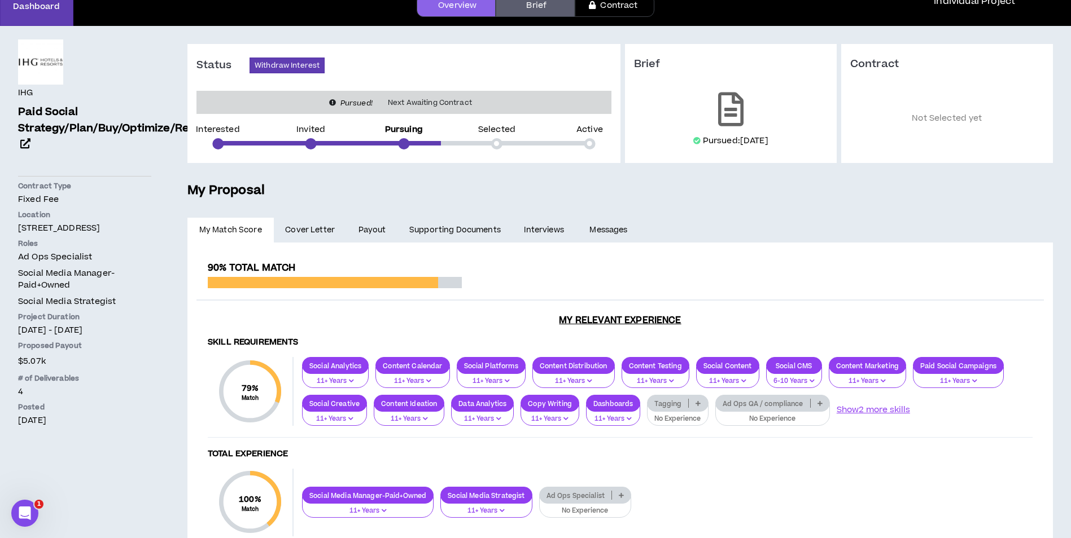
scroll to position [72, 0]
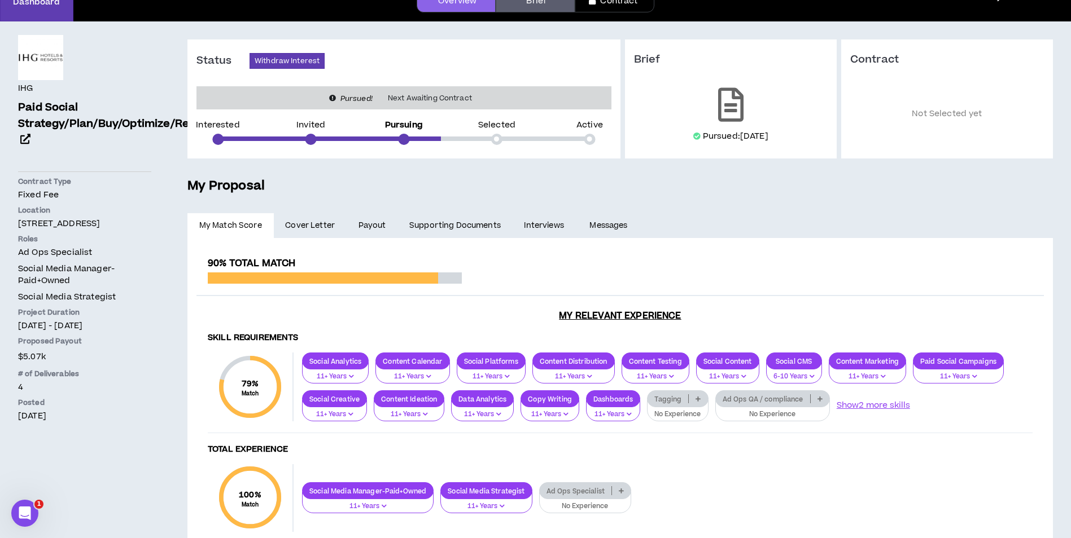
click at [377, 234] on link "Payout" at bounding box center [372, 225] width 51 height 25
